Goal: Find specific page/section

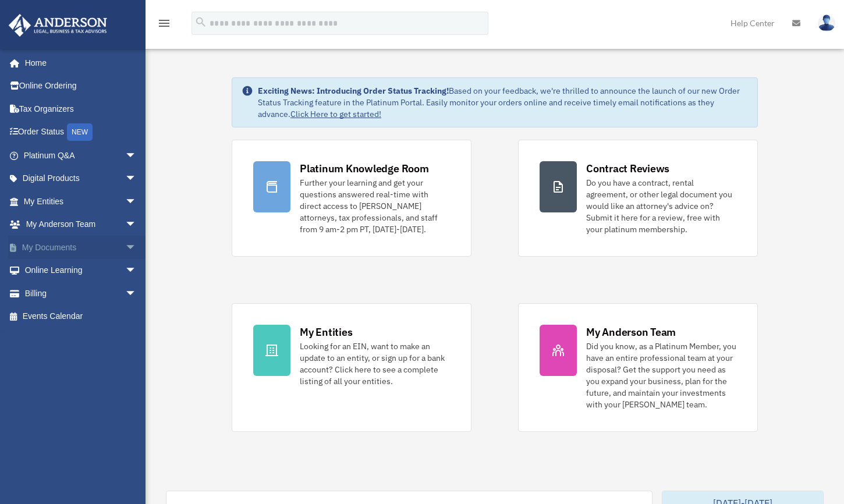
click at [125, 244] on span "arrow_drop_down" at bounding box center [136, 248] width 23 height 24
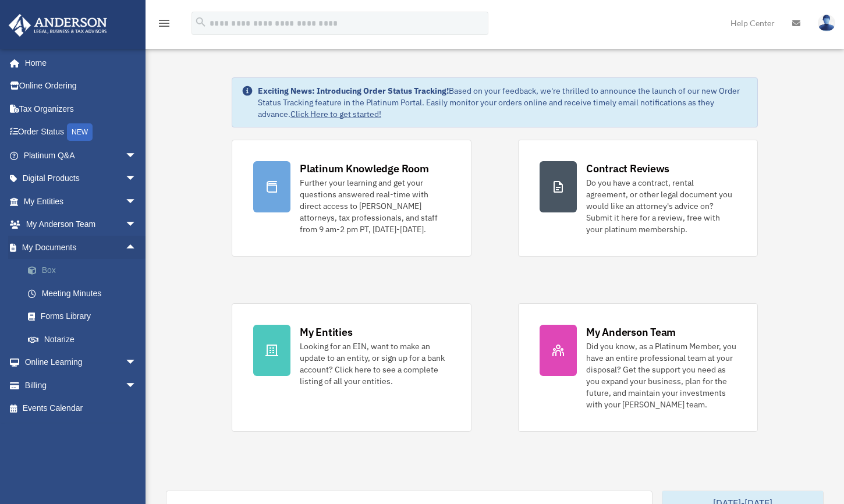
click at [49, 266] on link "Box" at bounding box center [85, 270] width 138 height 23
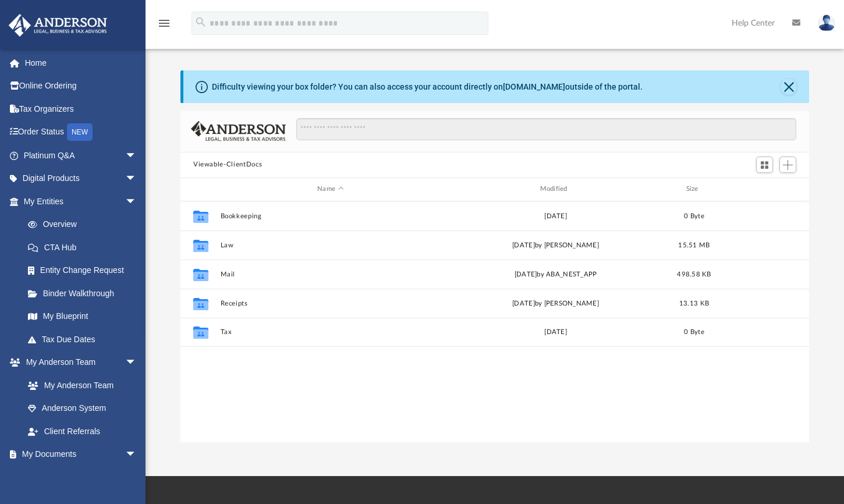
scroll to position [256, 620]
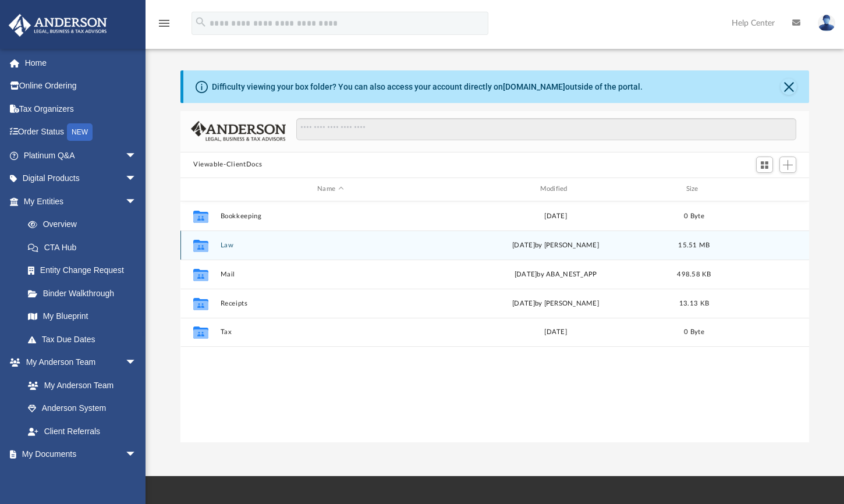
click at [227, 247] on button "Law" at bounding box center [331, 245] width 220 height 8
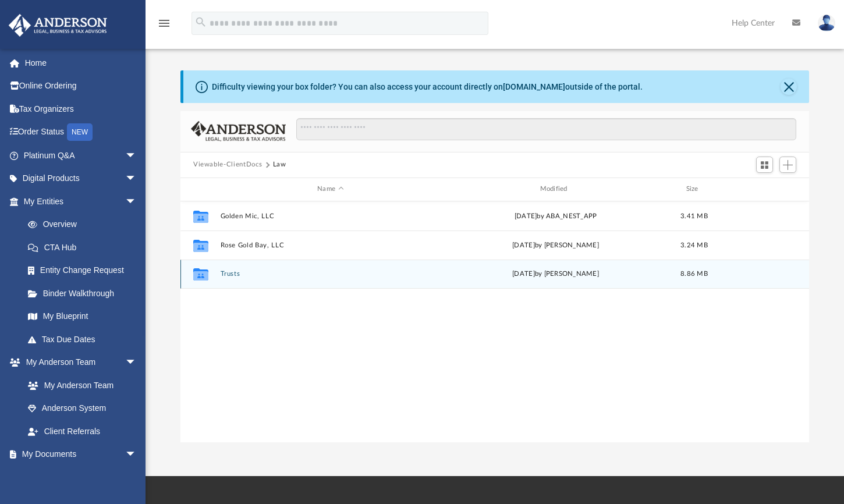
click at [230, 272] on button "Trusts" at bounding box center [331, 274] width 220 height 8
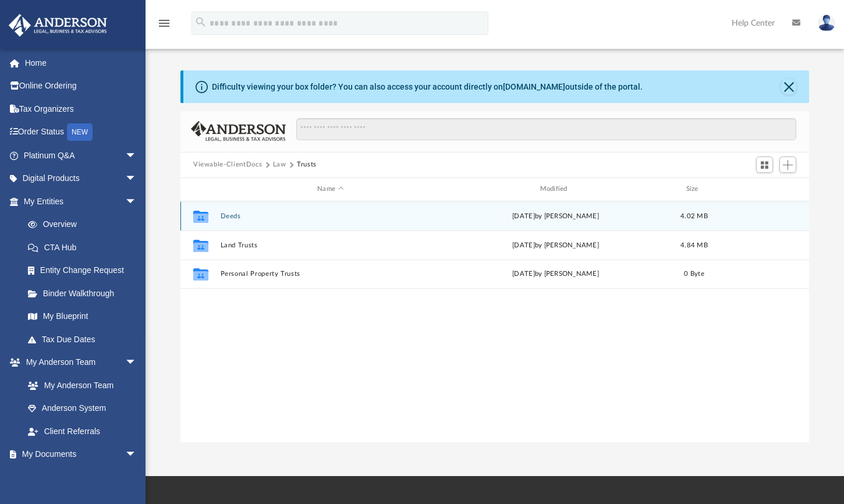
click at [231, 217] on button "Deeds" at bounding box center [331, 216] width 220 height 8
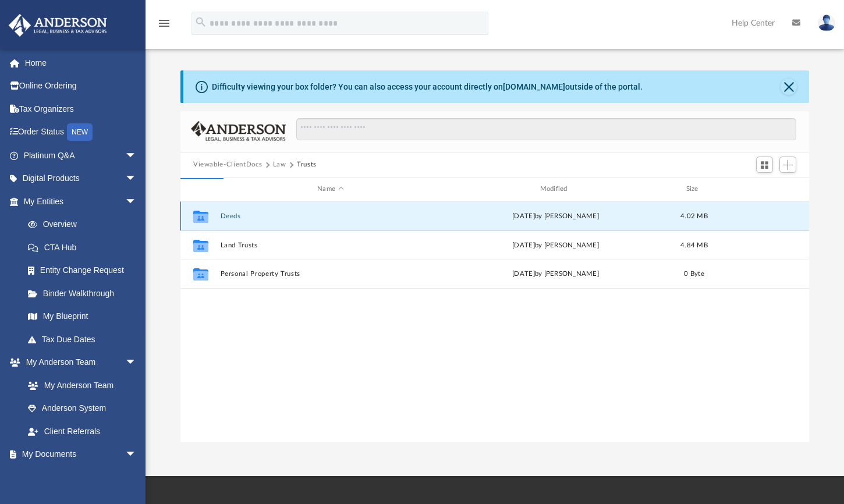
click at [235, 216] on button "Deeds" at bounding box center [331, 216] width 220 height 8
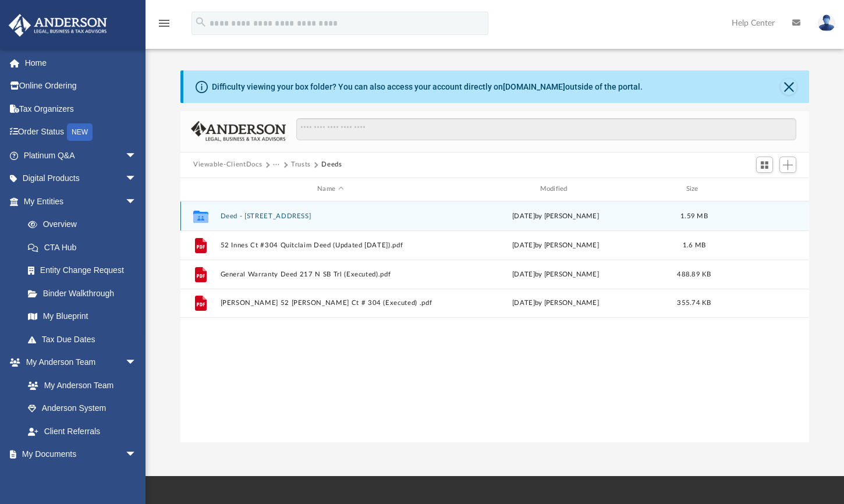
click at [302, 220] on button "Deed - [STREET_ADDRESS]" at bounding box center [331, 216] width 220 height 8
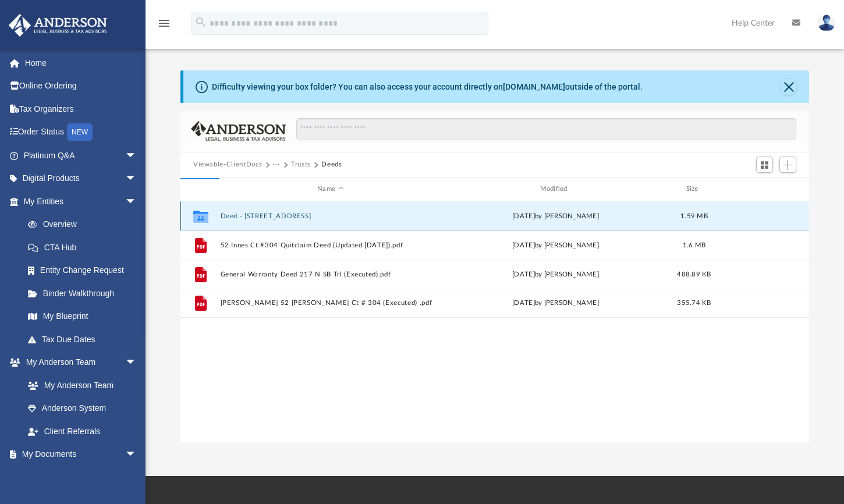
click at [301, 216] on button "Deed - [STREET_ADDRESS]" at bounding box center [331, 216] width 220 height 8
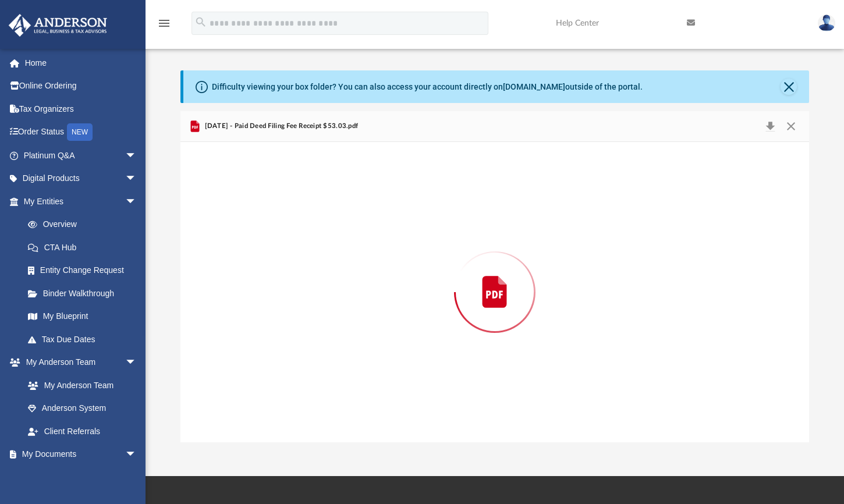
click at [301, 216] on div "Preview" at bounding box center [495, 292] width 629 height 300
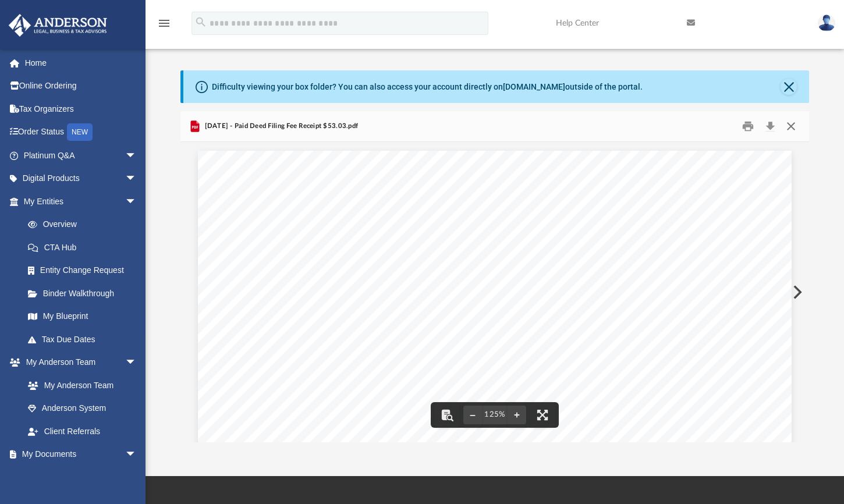
click at [789, 128] on button "Close" at bounding box center [791, 126] width 21 height 18
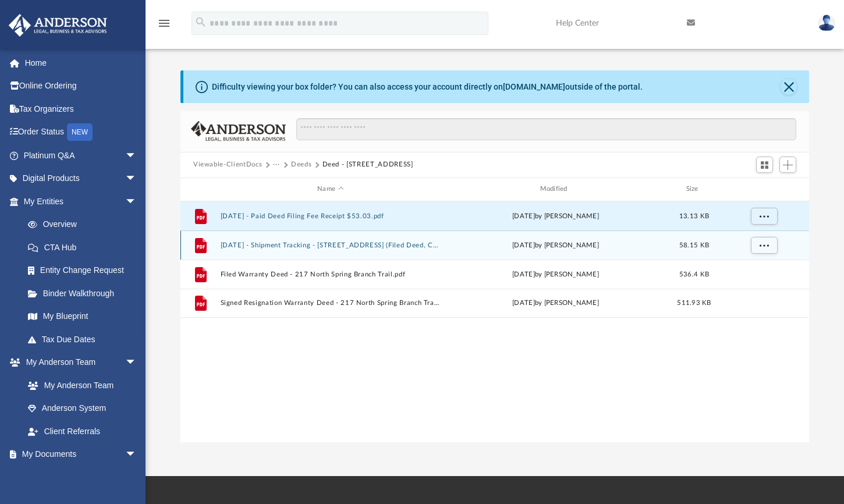
click at [287, 246] on button "[DATE] - Shipment Tracking - [STREET_ADDRESS] (Filed Deed, Corrective Deed and …" at bounding box center [331, 245] width 220 height 8
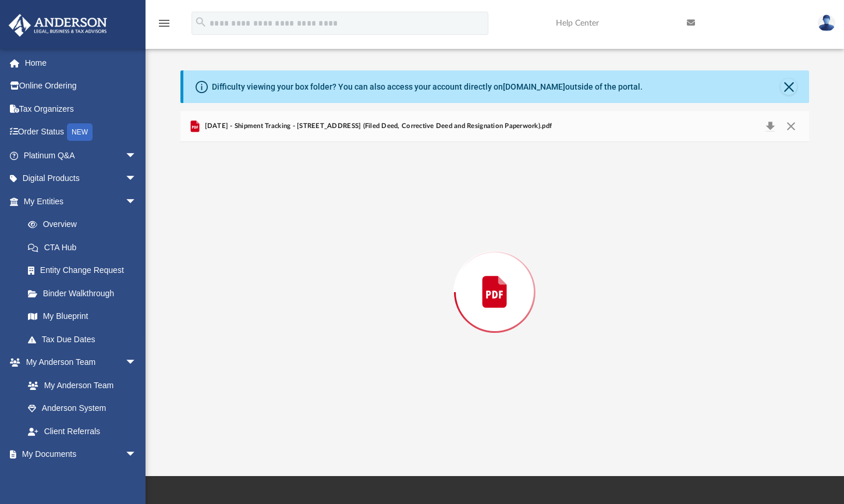
click at [287, 246] on div "Preview" at bounding box center [495, 292] width 629 height 300
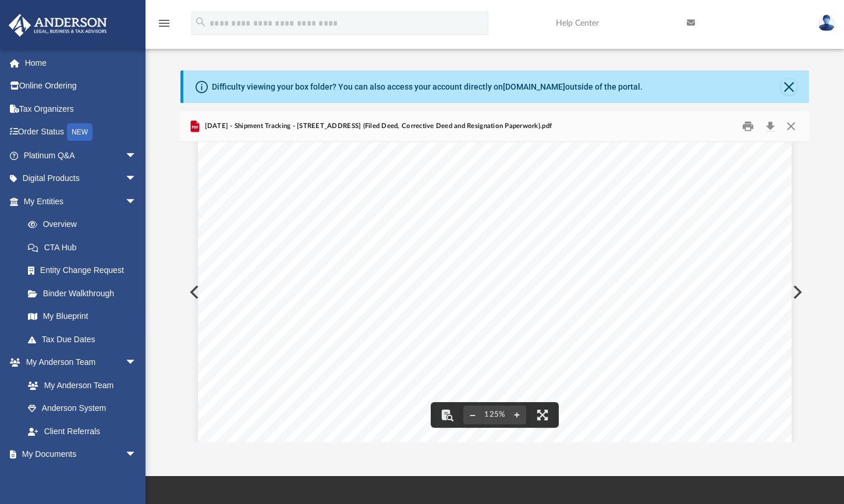
scroll to position [100, 0]
click at [797, 123] on button "Close" at bounding box center [791, 126] width 21 height 18
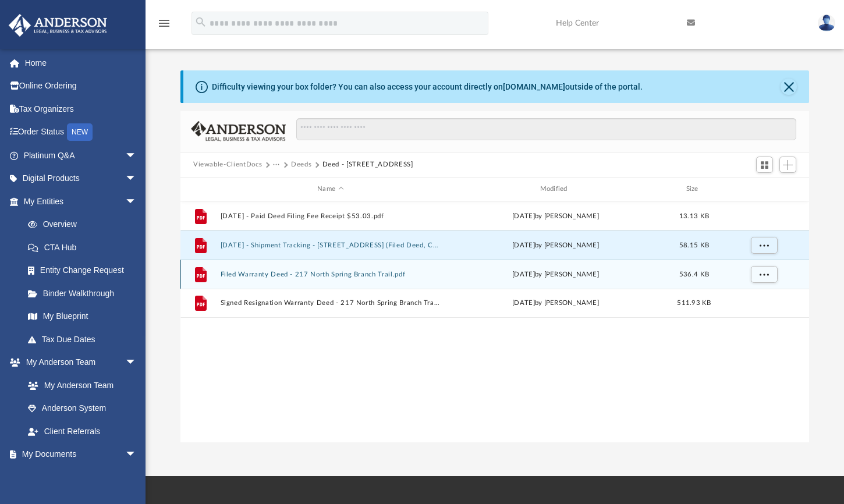
click at [285, 268] on div "File Filed Warranty Deed - 217 North Spring Branch Trail.pdf [DATE] by [PERSON_…" at bounding box center [495, 274] width 629 height 29
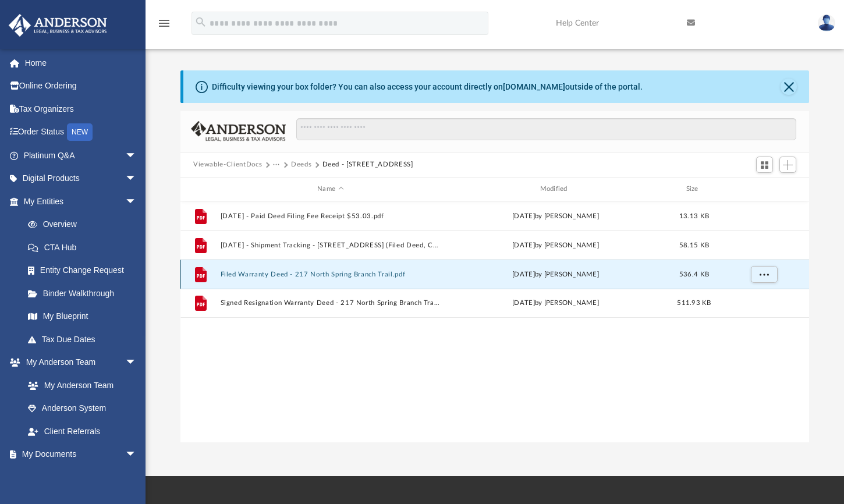
click at [274, 271] on button "Filed Warranty Deed - 217 North Spring Branch Trail.pdf" at bounding box center [331, 274] width 220 height 8
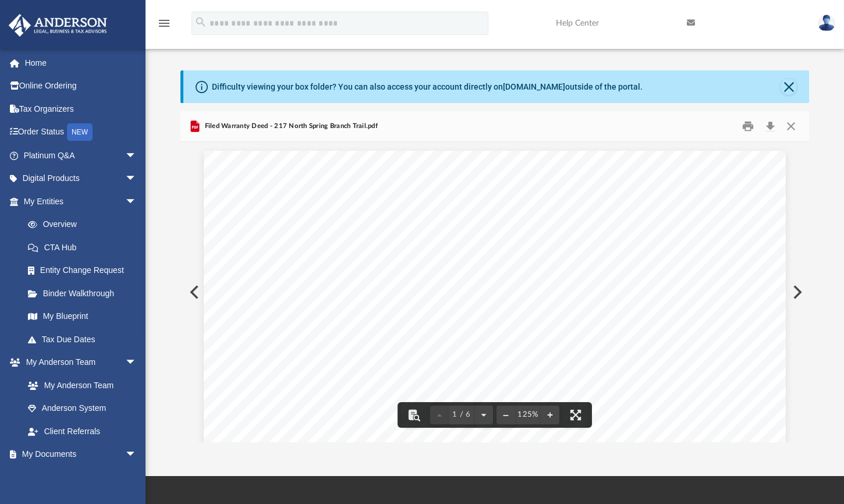
scroll to position [0, 0]
click at [792, 126] on button "Close" at bounding box center [791, 126] width 21 height 18
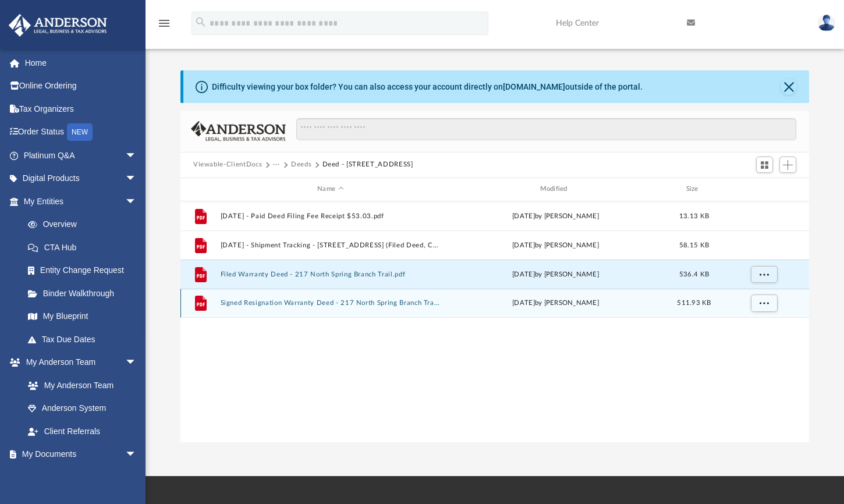
click at [273, 302] on button "Signed Resignation Warranty Deed - 217 North Spring Branch Trail.pdf" at bounding box center [331, 303] width 220 height 8
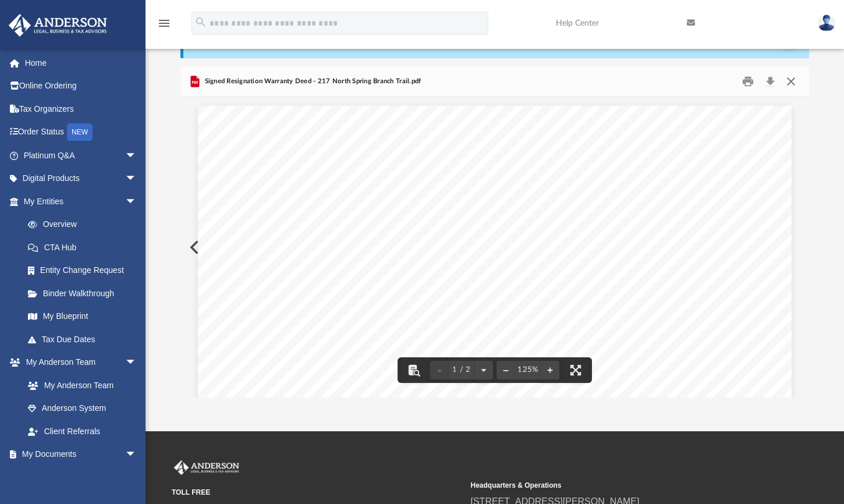
click at [791, 82] on button "Close" at bounding box center [791, 81] width 21 height 18
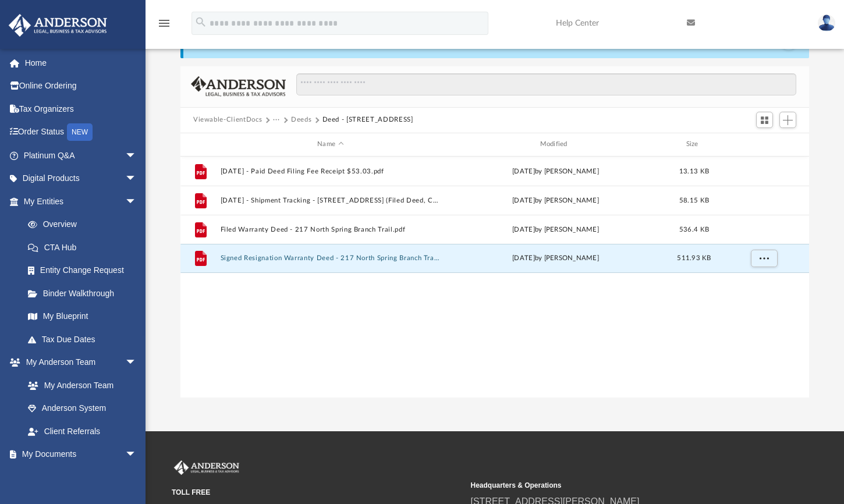
click at [302, 123] on button "Deeds" at bounding box center [301, 120] width 20 height 10
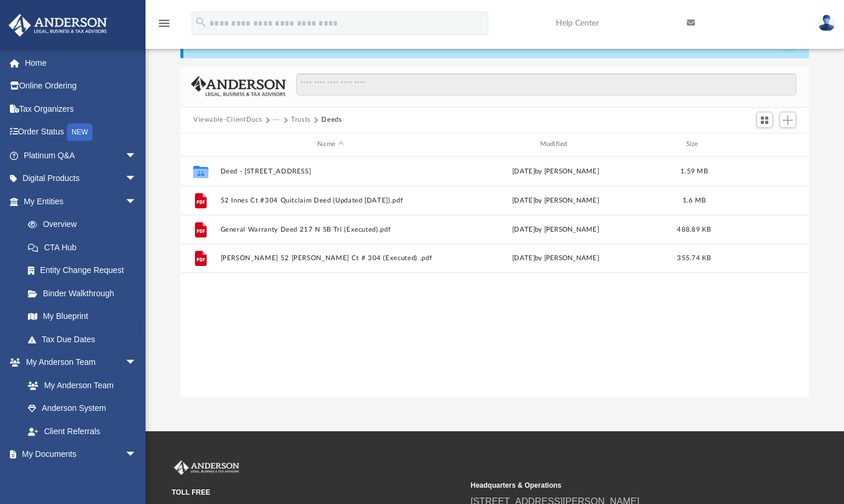
click at [300, 120] on button "Trusts" at bounding box center [301, 120] width 20 height 10
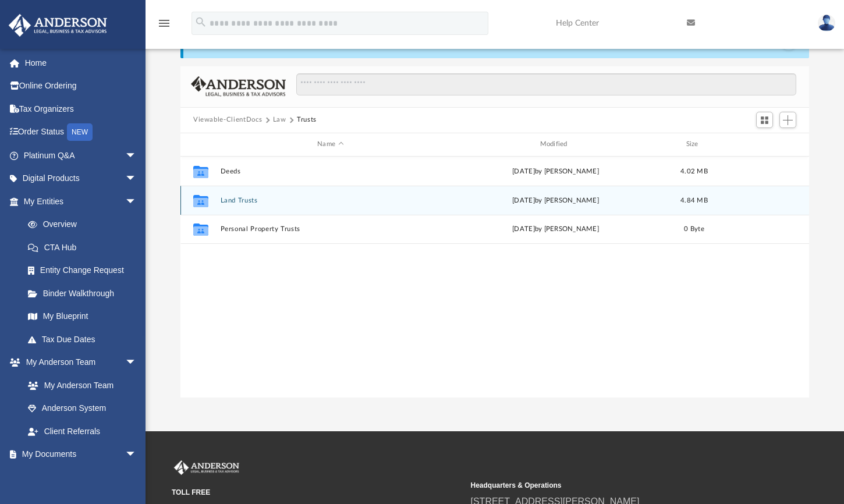
click at [231, 200] on button "Land Trusts" at bounding box center [331, 200] width 220 height 8
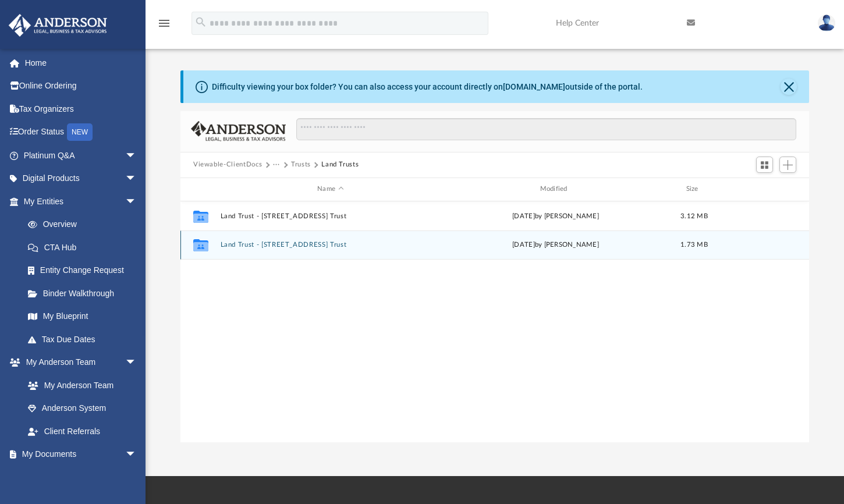
click at [299, 245] on button "Land Trust - [STREET_ADDRESS] Trust" at bounding box center [331, 245] width 220 height 8
